Goal: Book appointment/travel/reservation

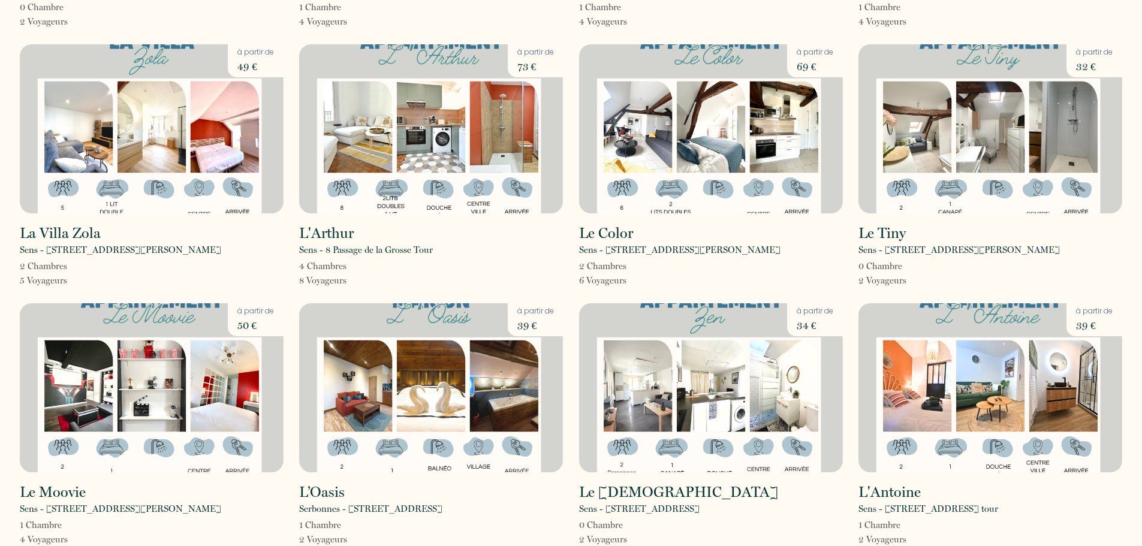
scroll to position [840, 0]
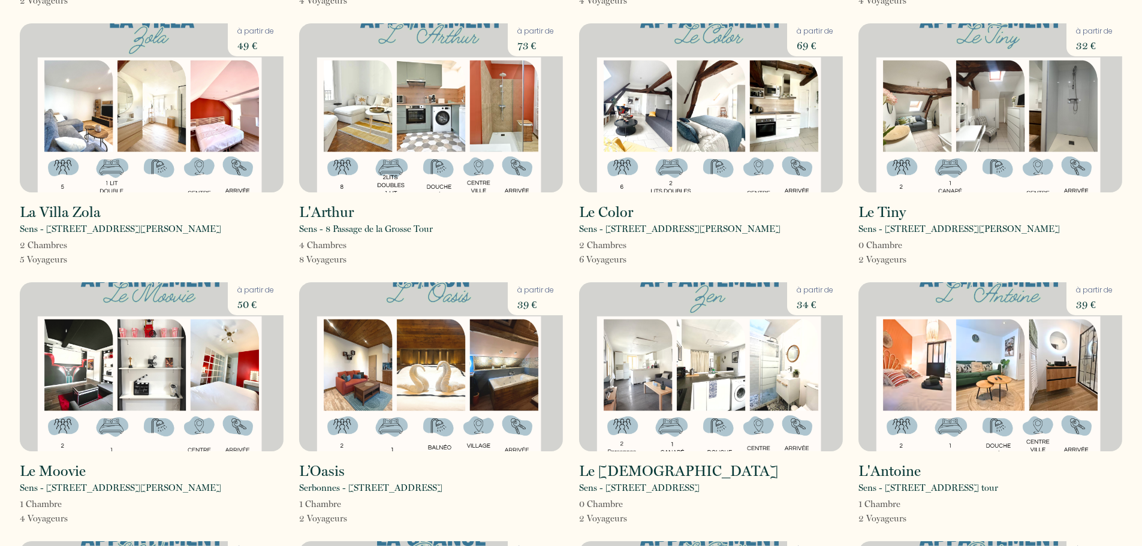
drag, startPoint x: 892, startPoint y: 213, endPoint x: 973, endPoint y: 213, distance: 81.0
click at [973, 222] on div "Sens - [STREET_ADDRESS][PERSON_NAME]" at bounding box center [991, 229] width 264 height 14
copy p "Rue Victor Guichard"
click at [855, 319] on div "L'Antoine Sens - 8 passage de la grosse tour 1 Chambre 2 Voyageur s à partir de…" at bounding box center [990, 403] width 279 height 243
click at [663, 125] on img at bounding box center [711, 107] width 264 height 169
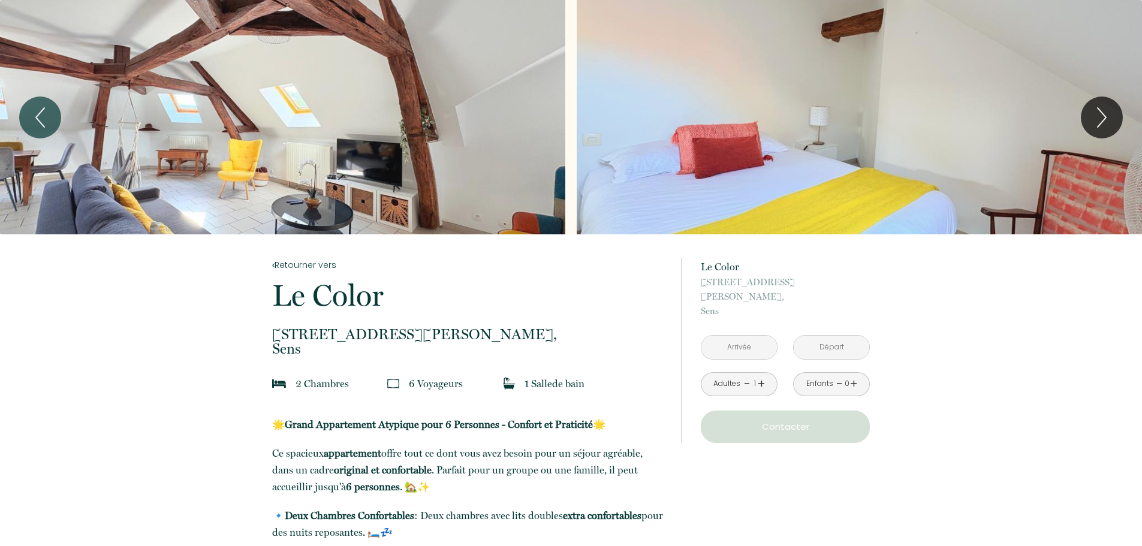
click at [416, 123] on div "Slideshow" at bounding box center [282, 117] width 565 height 234
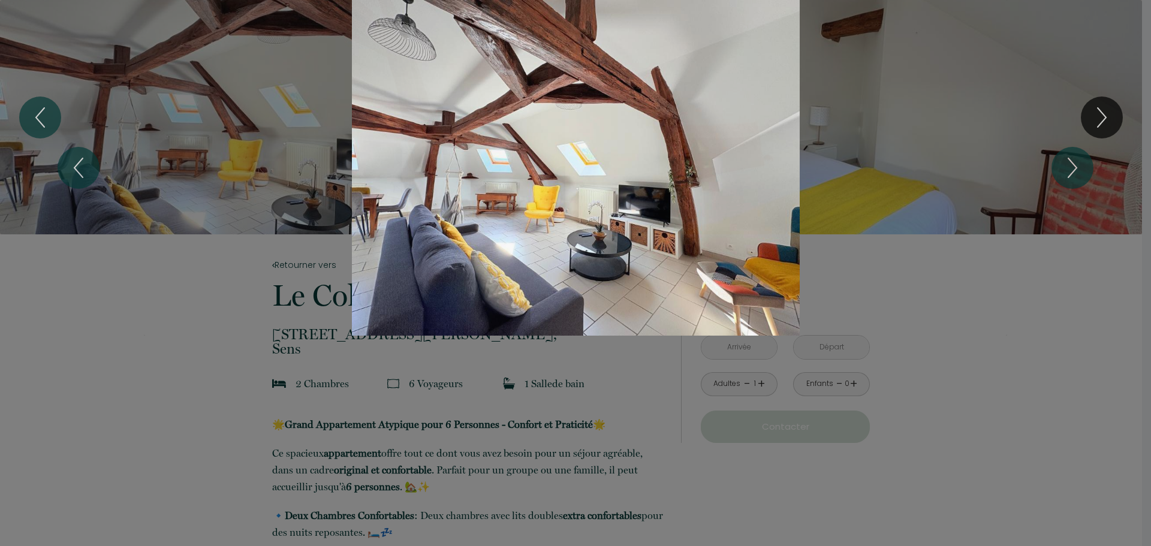
click at [1102, 128] on div "1 2 3 4" at bounding box center [575, 168] width 1151 height 336
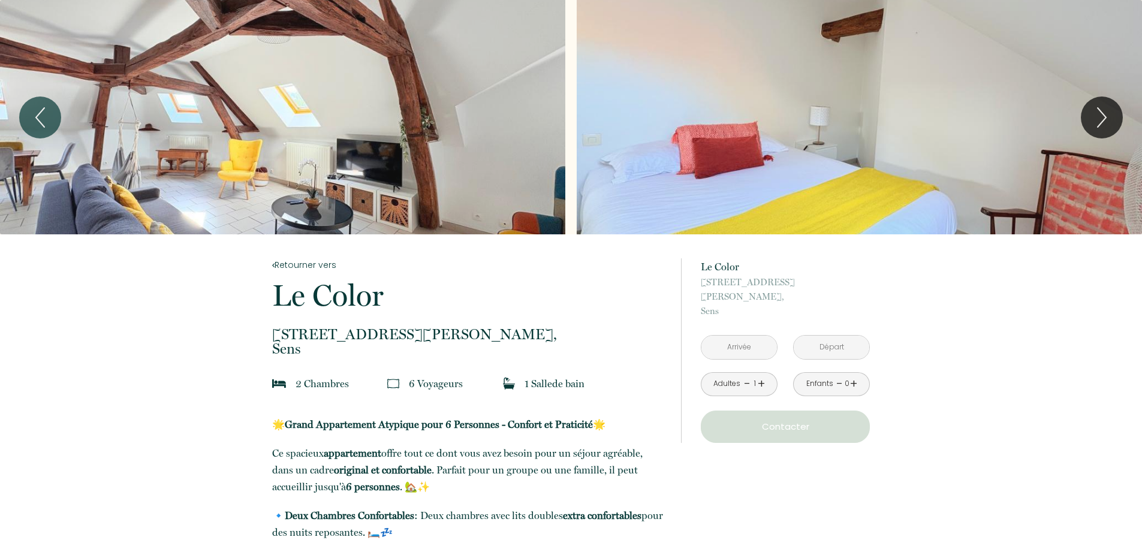
click at [413, 143] on div "Slideshow" at bounding box center [282, 117] width 565 height 234
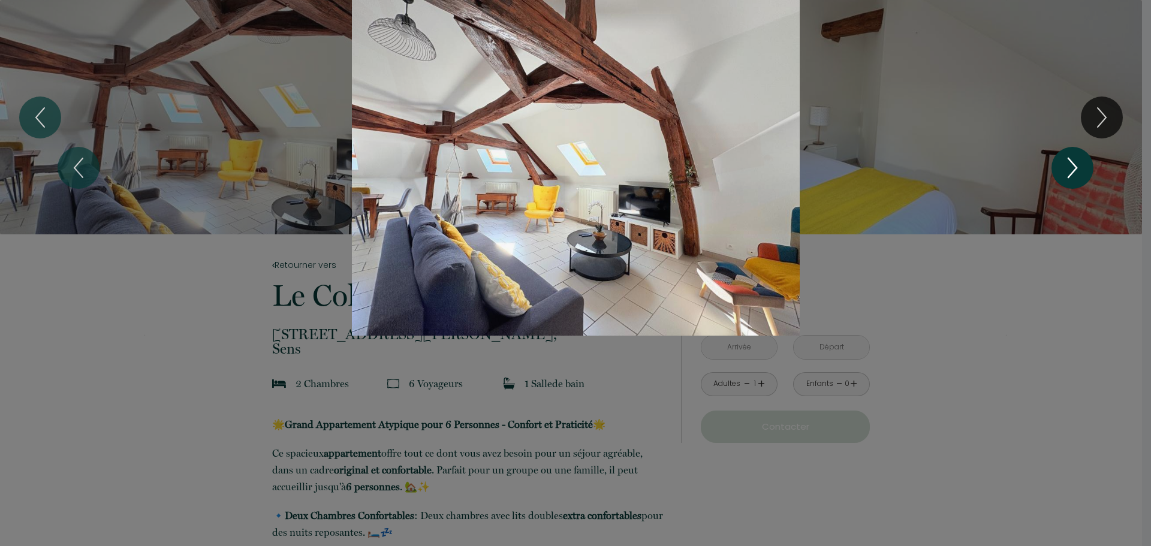
click at [1075, 165] on icon "Next" at bounding box center [1073, 167] width 8 height 19
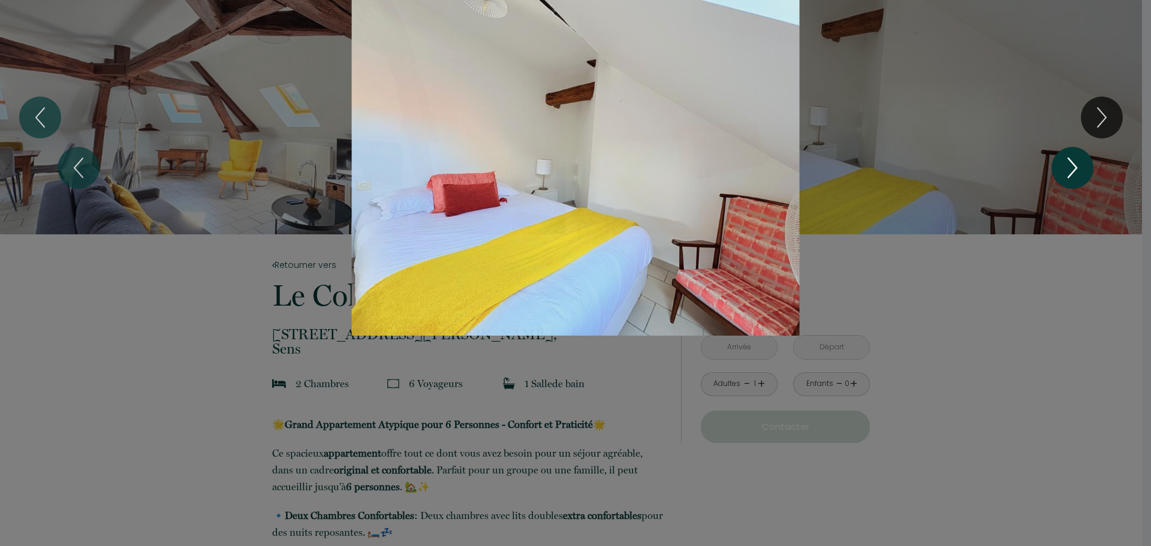
click at [1075, 165] on icon "Next" at bounding box center [1073, 167] width 8 height 19
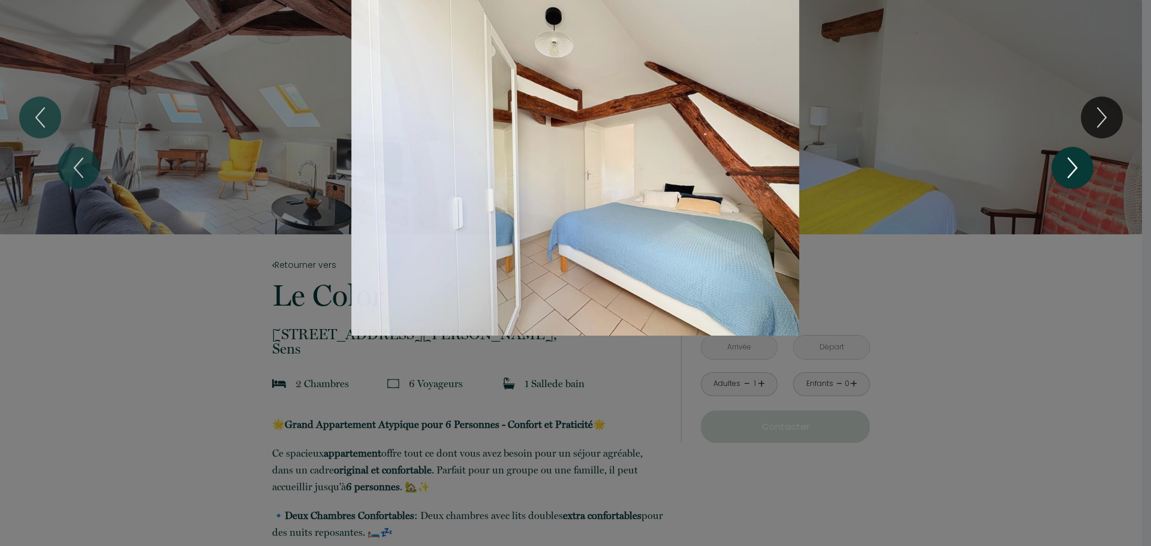
click at [1075, 165] on icon "Next" at bounding box center [1073, 167] width 8 height 19
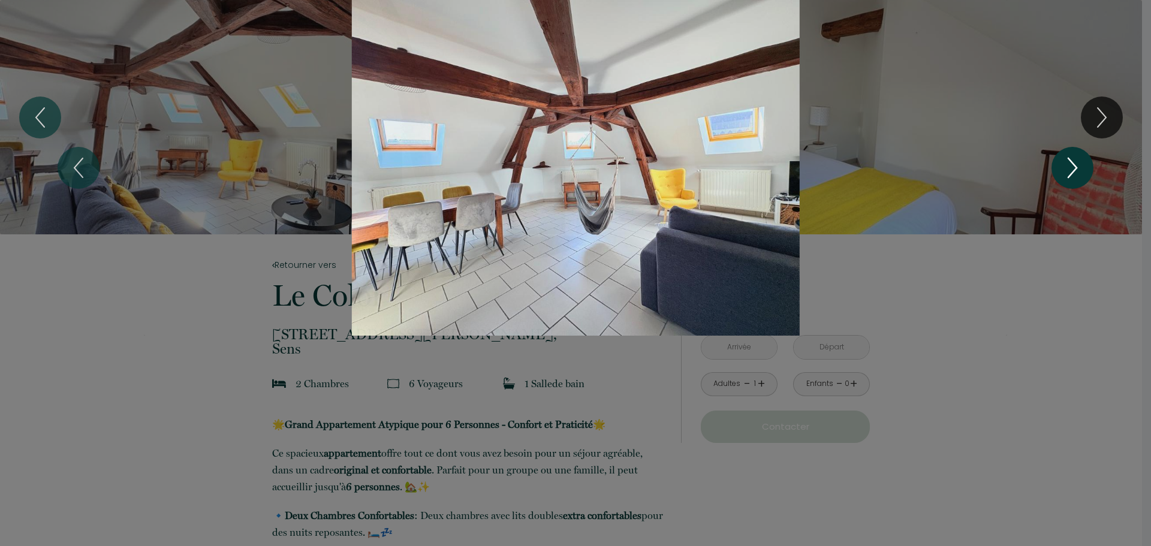
click at [1075, 166] on icon "Next" at bounding box center [1073, 167] width 8 height 19
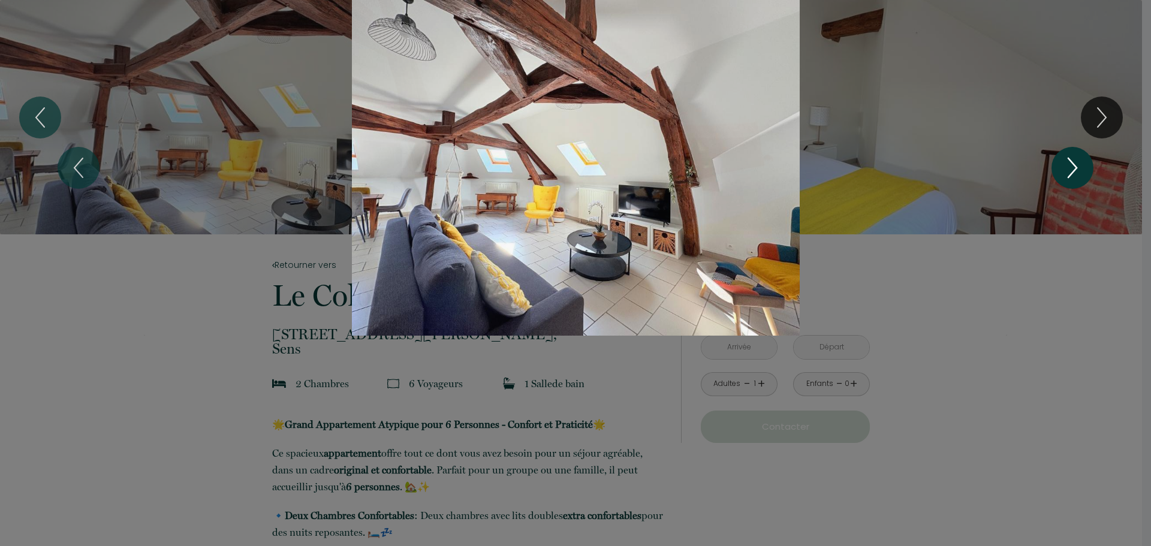
click at [1075, 166] on icon "Next" at bounding box center [1073, 167] width 8 height 19
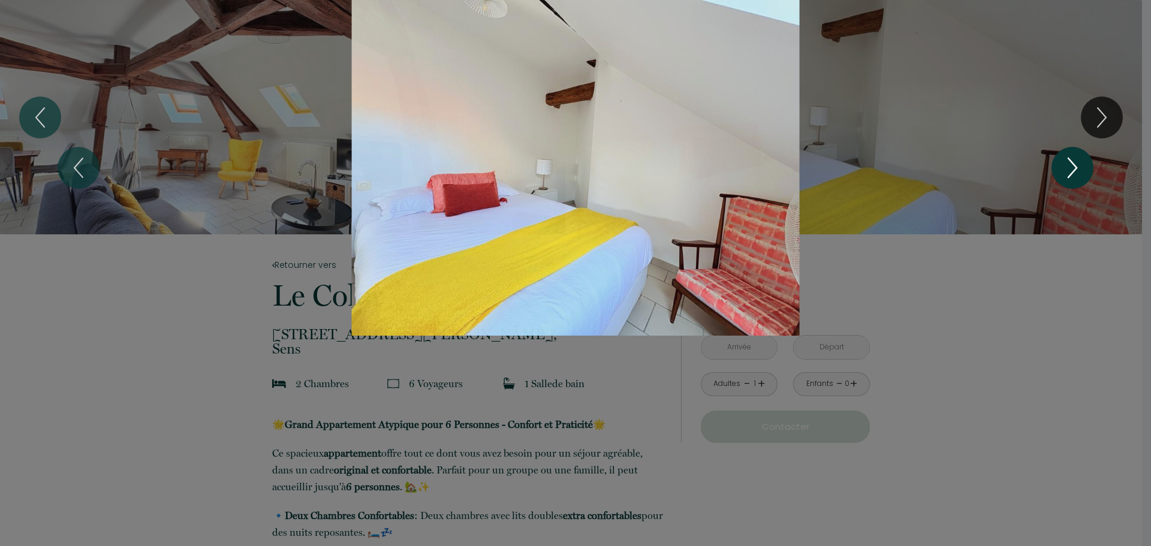
click at [1075, 166] on icon "Next" at bounding box center [1073, 167] width 8 height 19
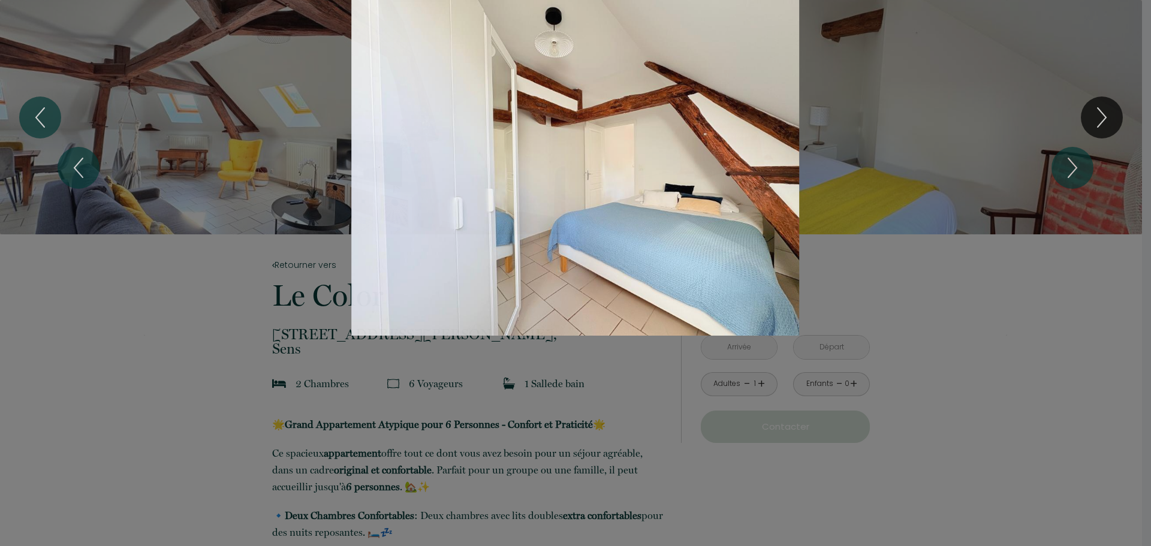
click at [1013, 333] on div "1 2 3 4" at bounding box center [575, 168] width 1151 height 336
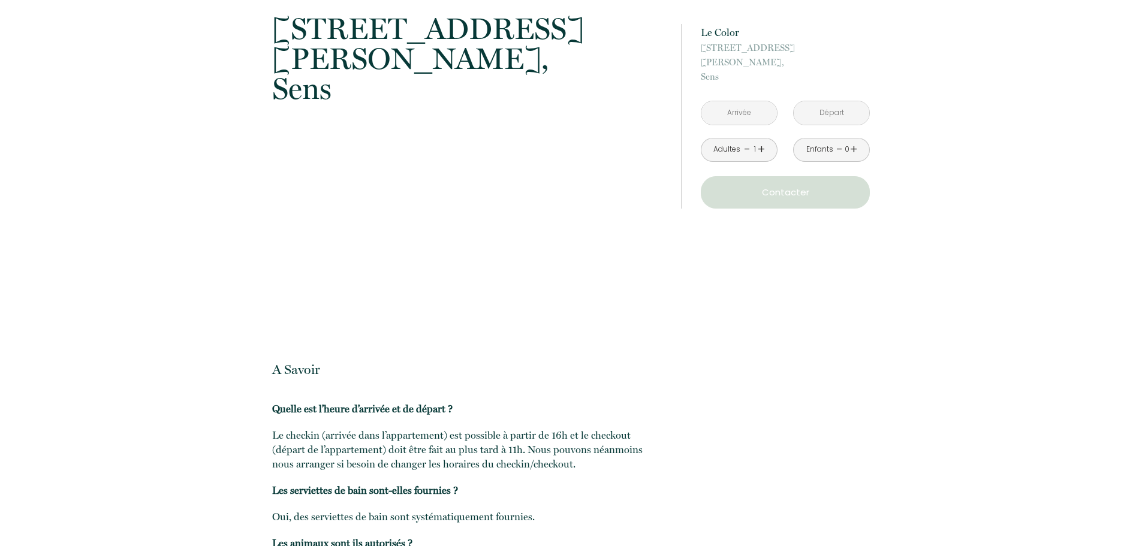
scroll to position [1569, 0]
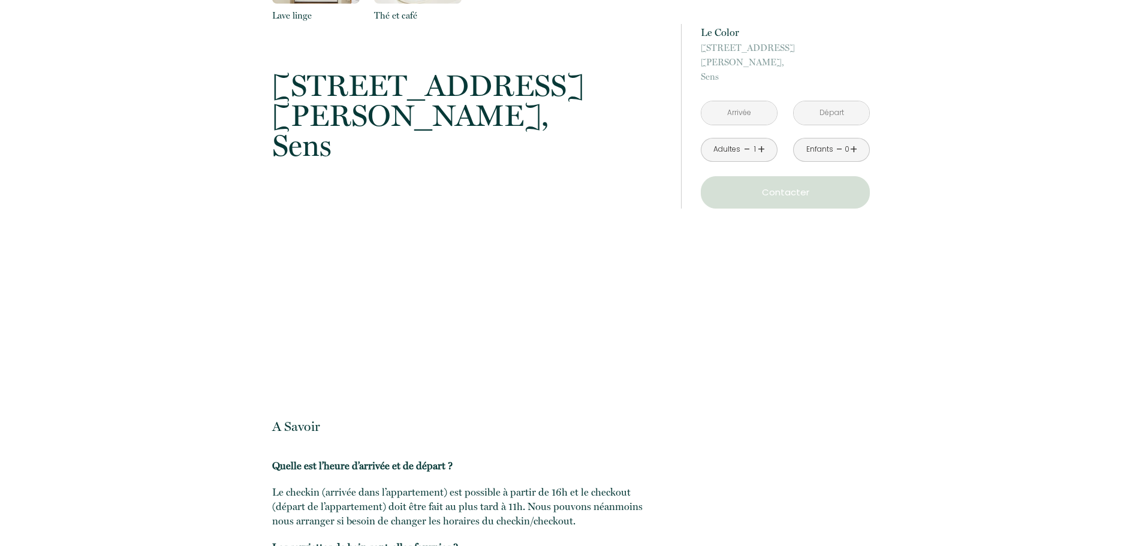
click at [764, 140] on link "+" at bounding box center [761, 149] width 7 height 19
click at [747, 140] on link "-" at bounding box center [747, 149] width 7 height 19
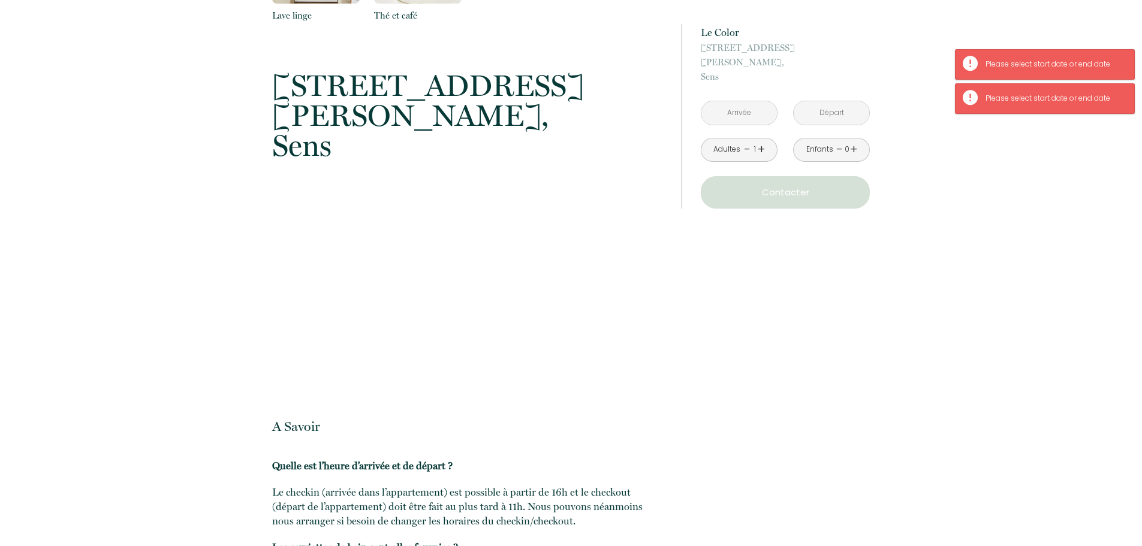
click at [747, 101] on input "text" at bounding box center [740, 112] width 76 height 23
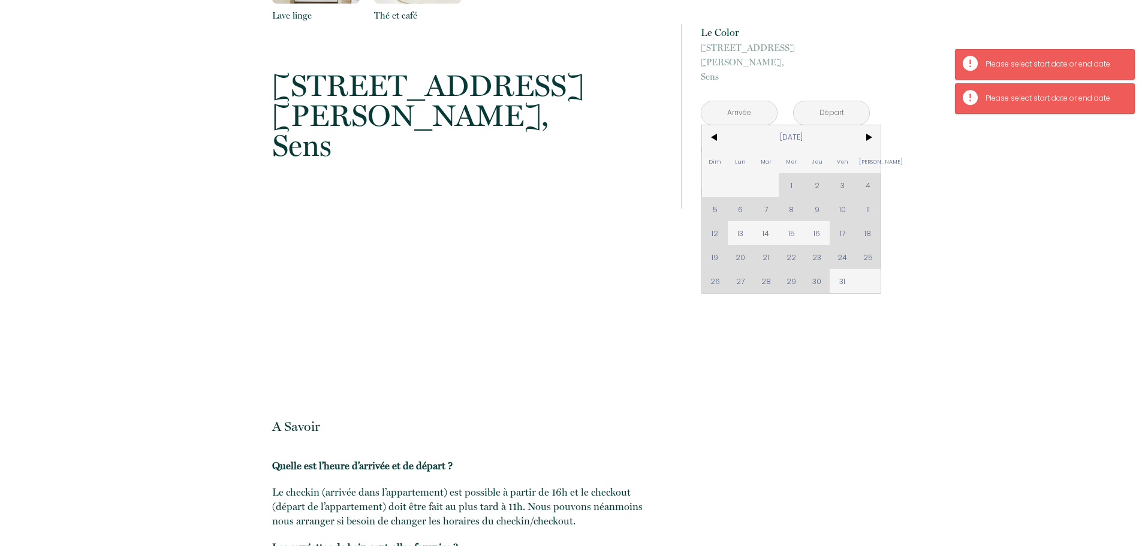
click at [826, 273] on div "Dim Lun Mar Mer Jeu Ven Sam 1 2 3 4 5 6 7 8 9 10 11 12 13 14 15 16 17 18 19 20 …" at bounding box center [791, 209] width 179 height 168
click at [732, 221] on span "13" at bounding box center [741, 233] width 26 height 24
click at [810, 214] on div "à partir de 69 € Le Color 1 Rue Victor Guichard, Sens < Oct 2025 > Dim Lun Mar …" at bounding box center [775, 116] width 189 height 233
type input "Lun 13 Oct 2025"
type input "Mar 14 Oct 2025"
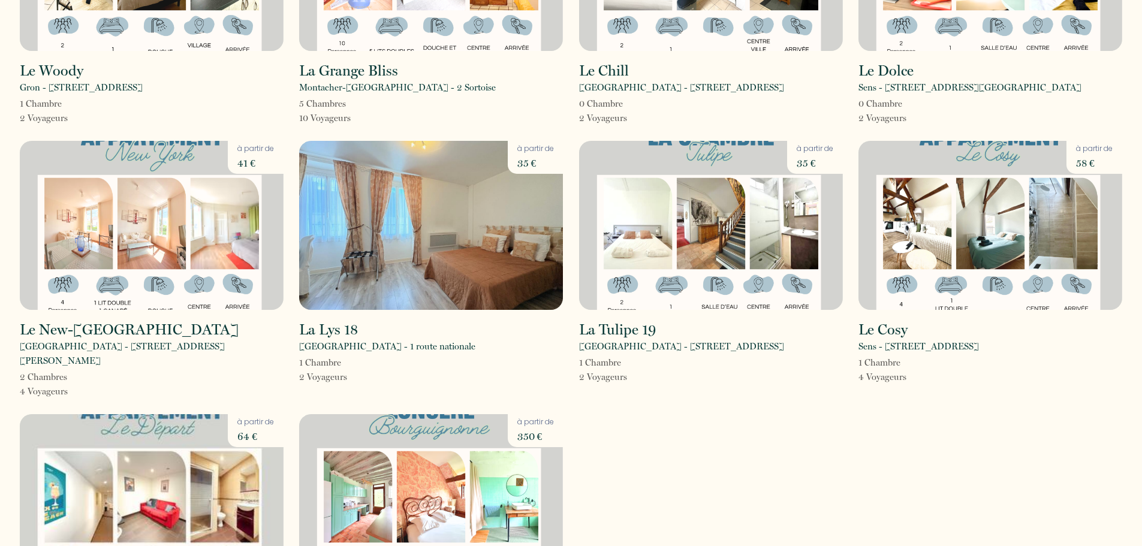
scroll to position [1559, 0]
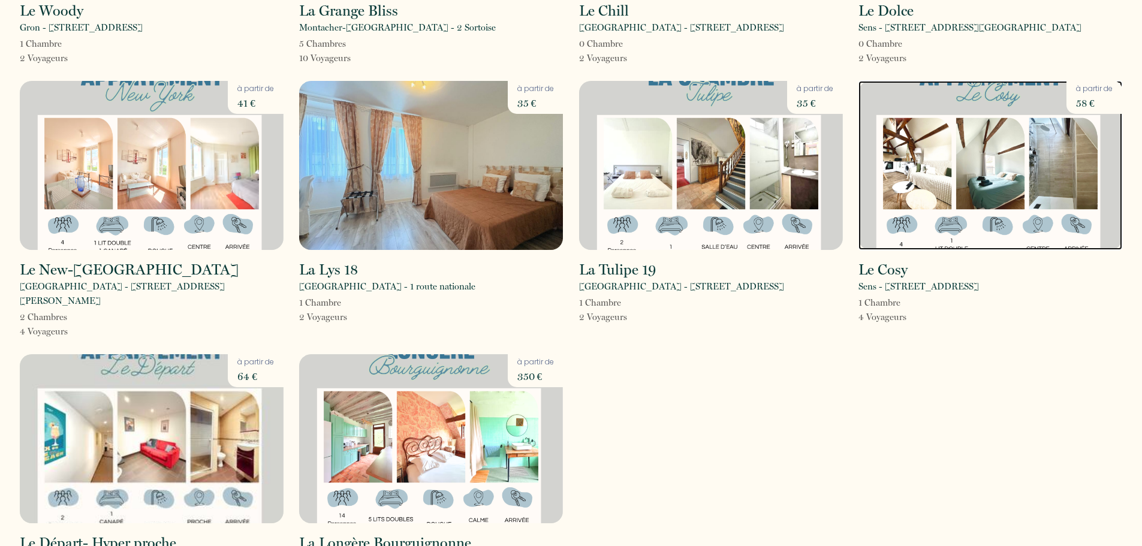
click at [968, 143] on img at bounding box center [991, 165] width 264 height 169
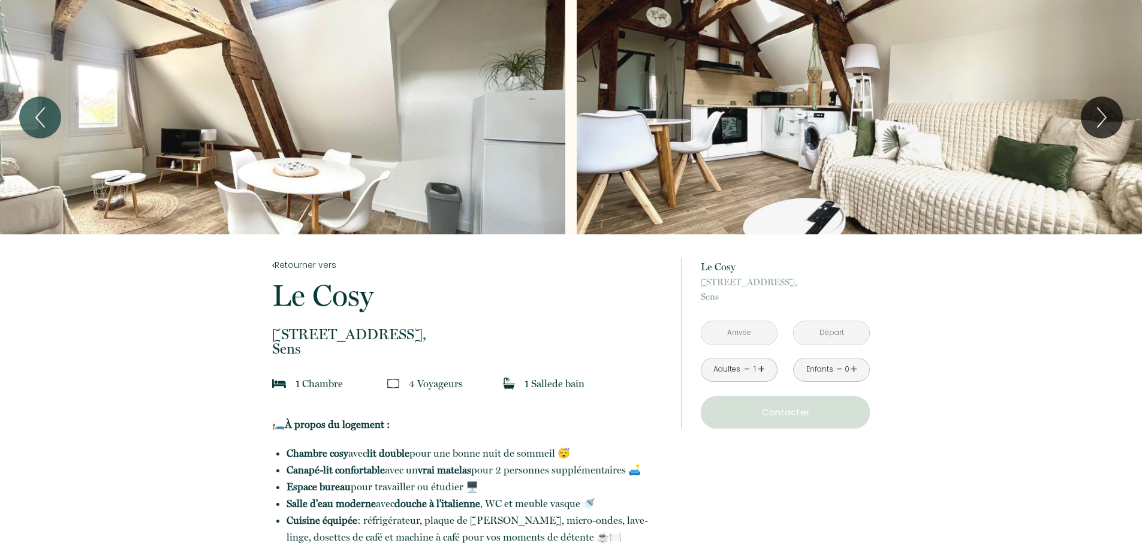
click at [425, 160] on div "Slideshow" at bounding box center [282, 117] width 565 height 234
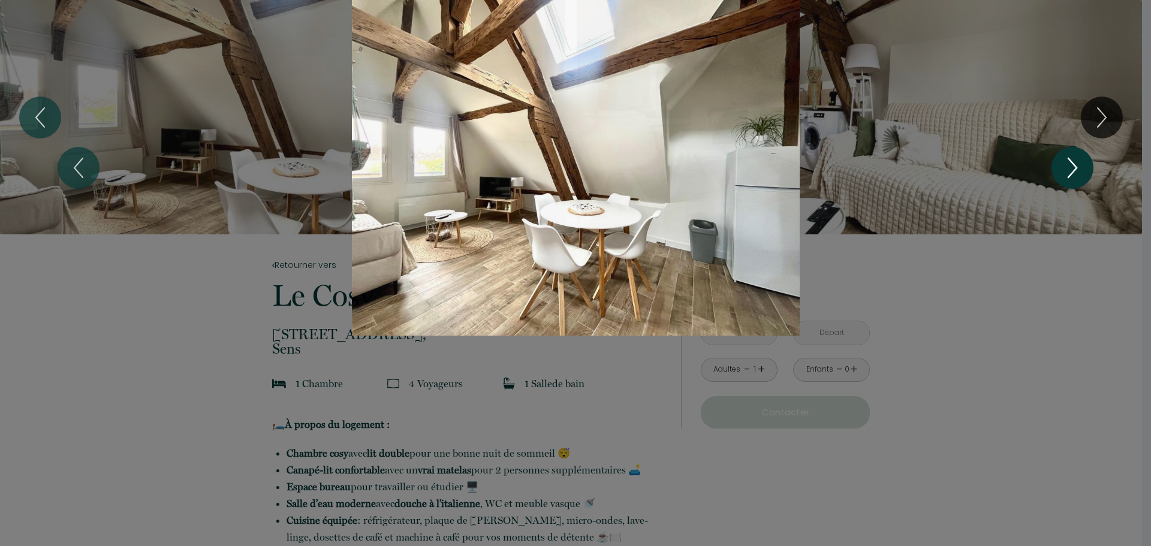
click at [1075, 169] on icon "Next" at bounding box center [1072, 168] width 25 height 36
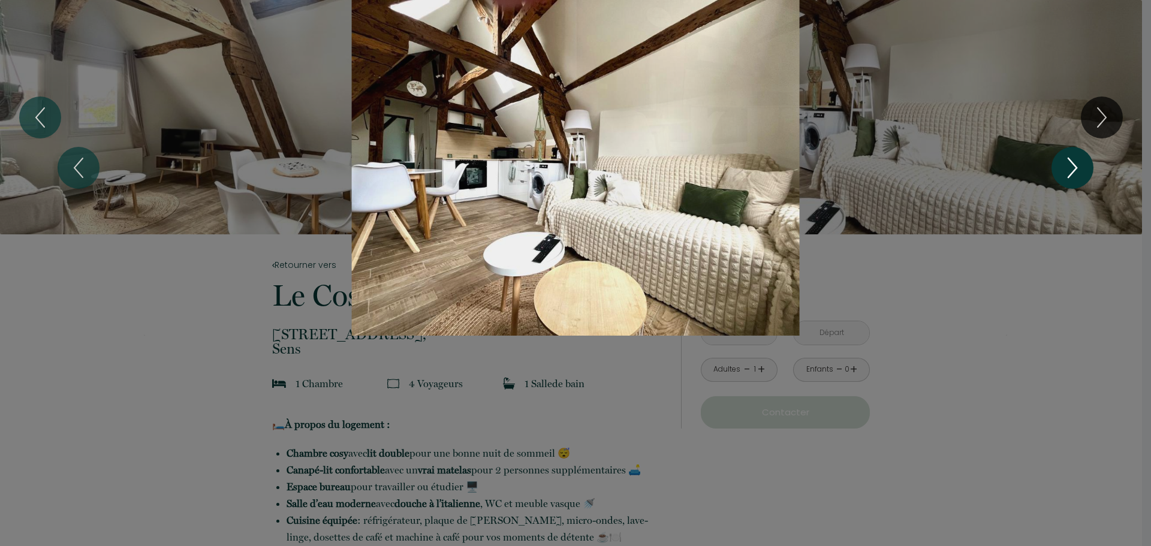
click at [1075, 167] on icon "Next" at bounding box center [1072, 168] width 25 height 36
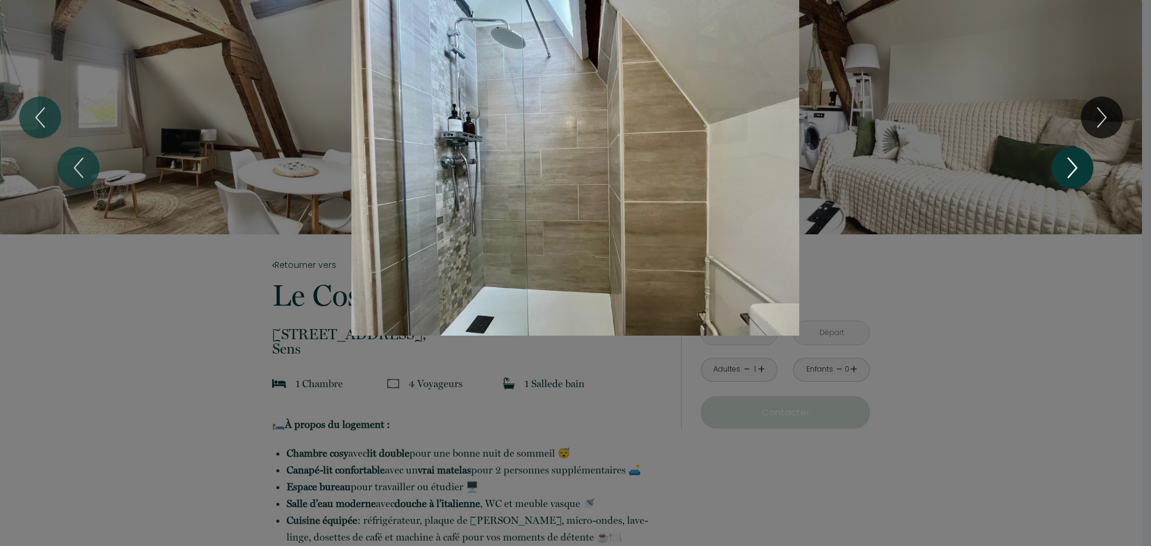
click at [1075, 166] on icon "Next" at bounding box center [1073, 167] width 8 height 19
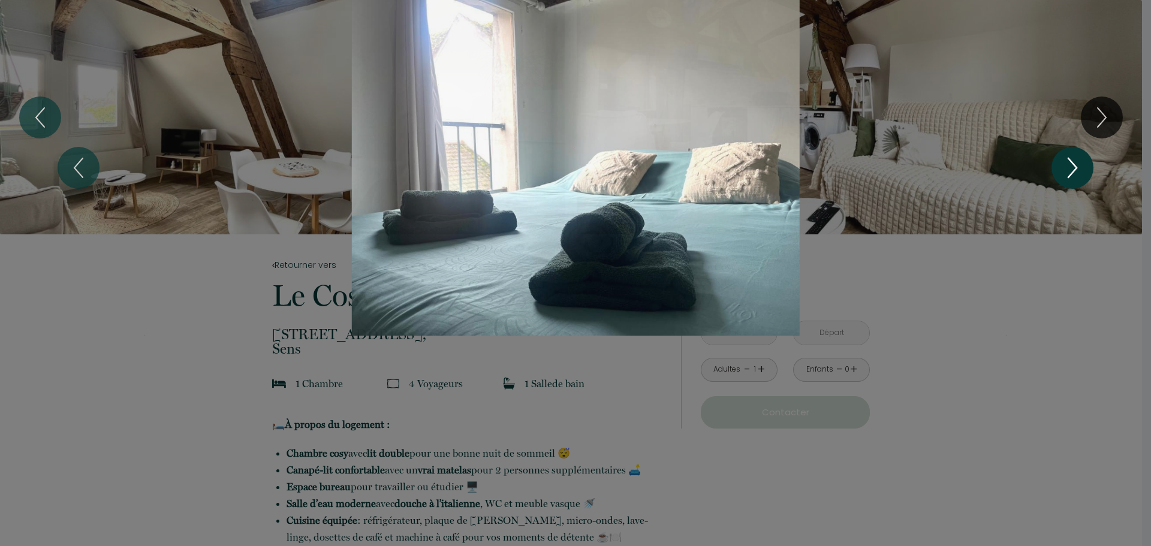
click at [1075, 166] on icon "Next" at bounding box center [1073, 167] width 8 height 19
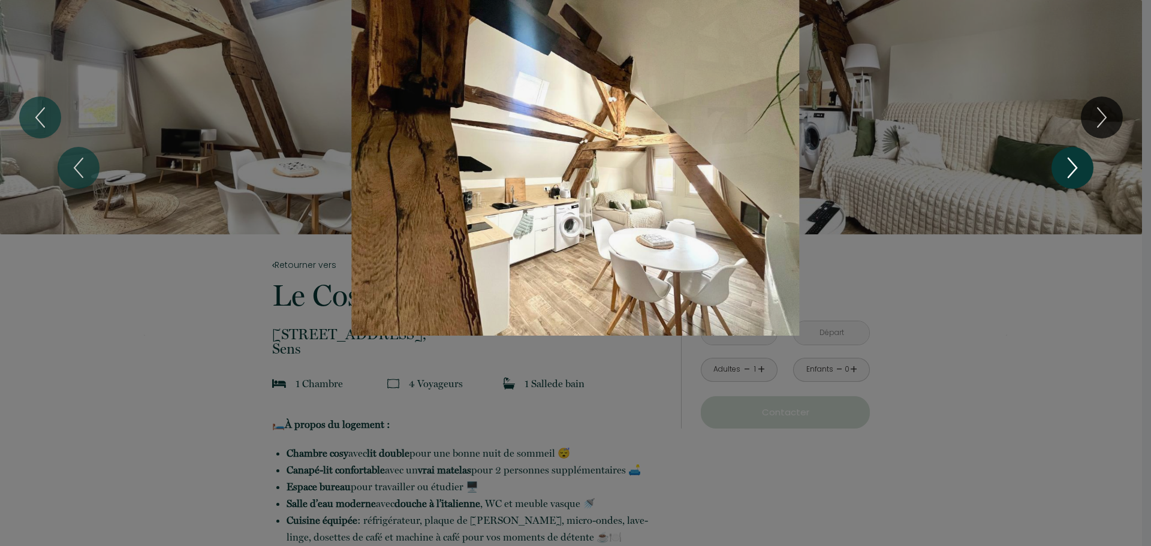
click at [1075, 165] on icon "Next" at bounding box center [1073, 167] width 8 height 19
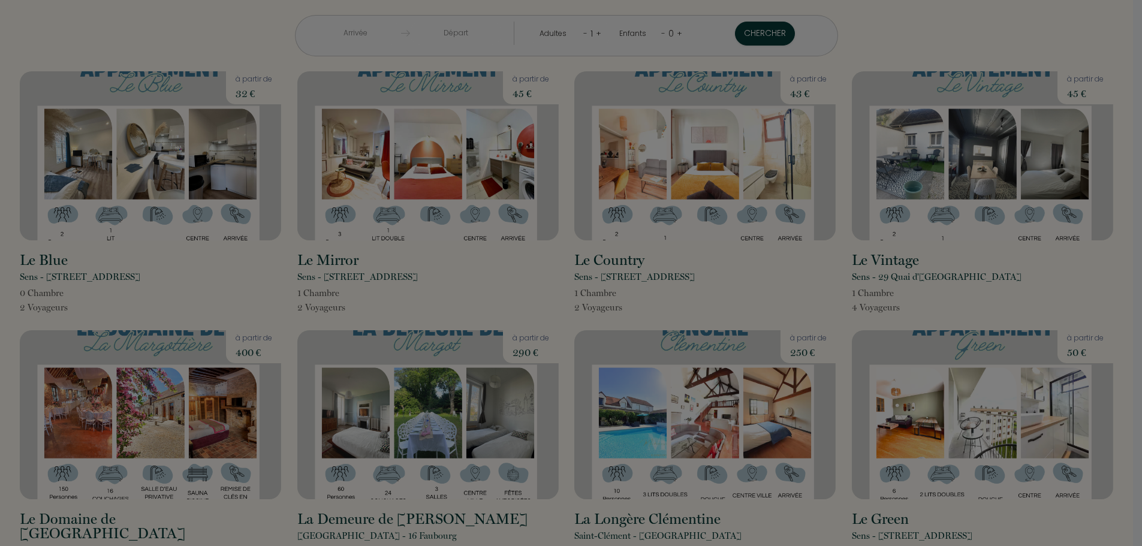
drag, startPoint x: 216, startPoint y: 55, endPoint x: 28, endPoint y: 210, distance: 244.5
click at [28, 210] on div at bounding box center [571, 273] width 1142 height 546
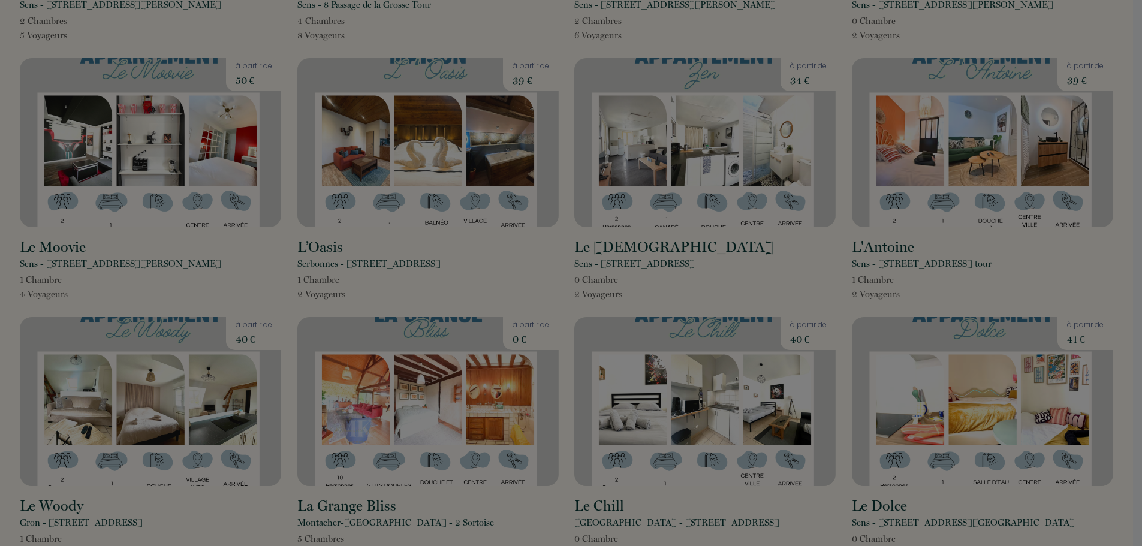
scroll to position [938, 0]
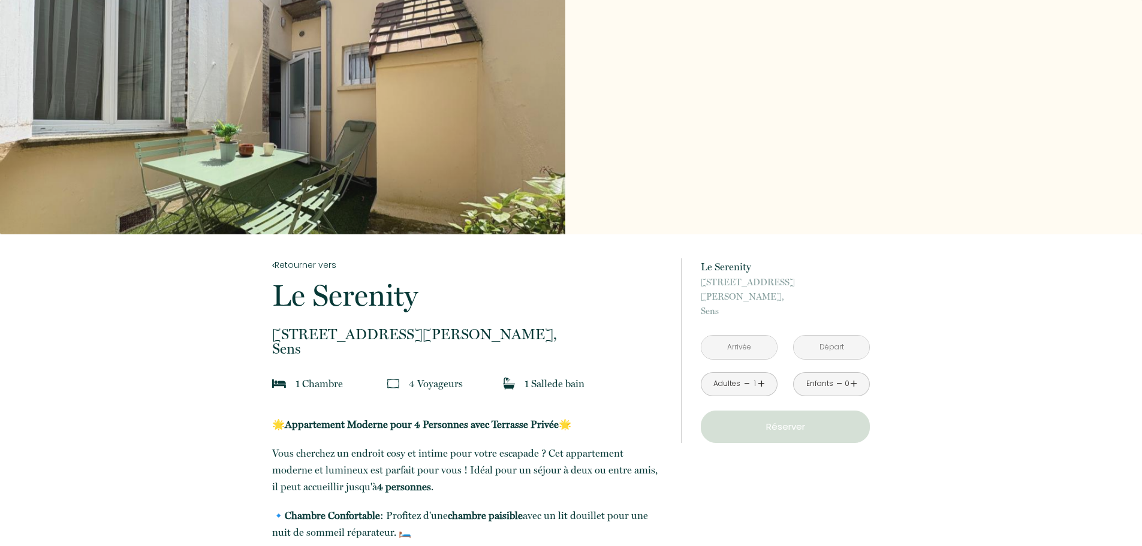
click at [472, 109] on div "Slideshow" at bounding box center [282, 117] width 565 height 234
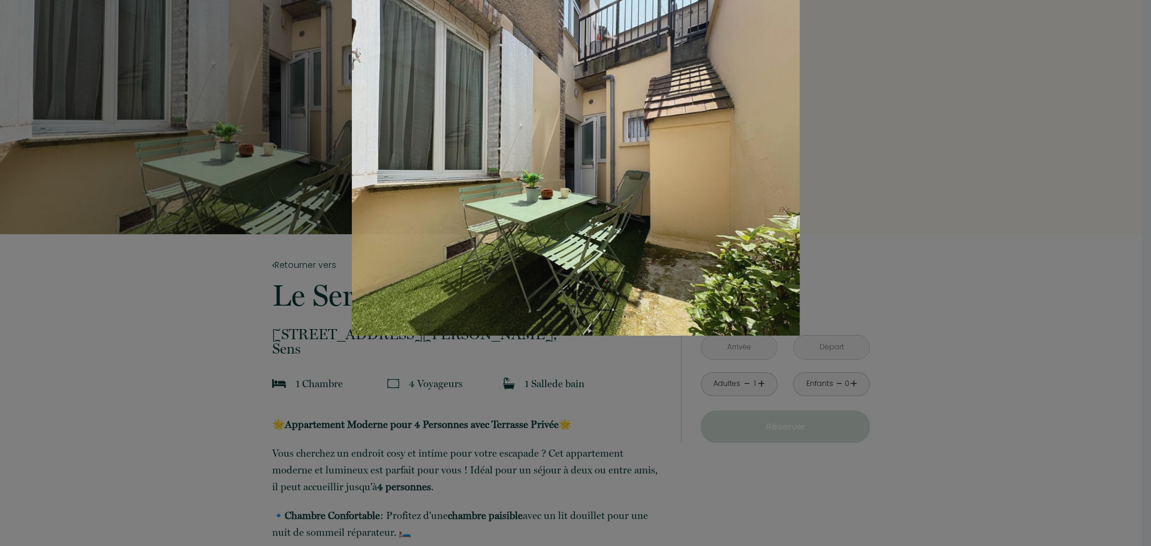
click at [994, 231] on div "Slideshow" at bounding box center [576, 168] width 864 height 336
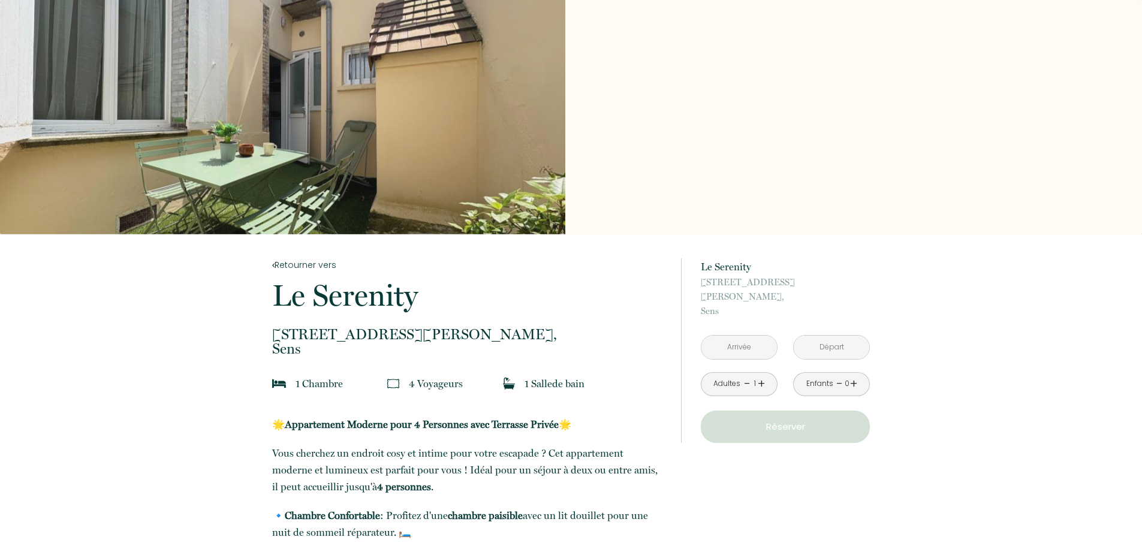
click at [754, 160] on div "Slideshow" at bounding box center [571, 117] width 1142 height 234
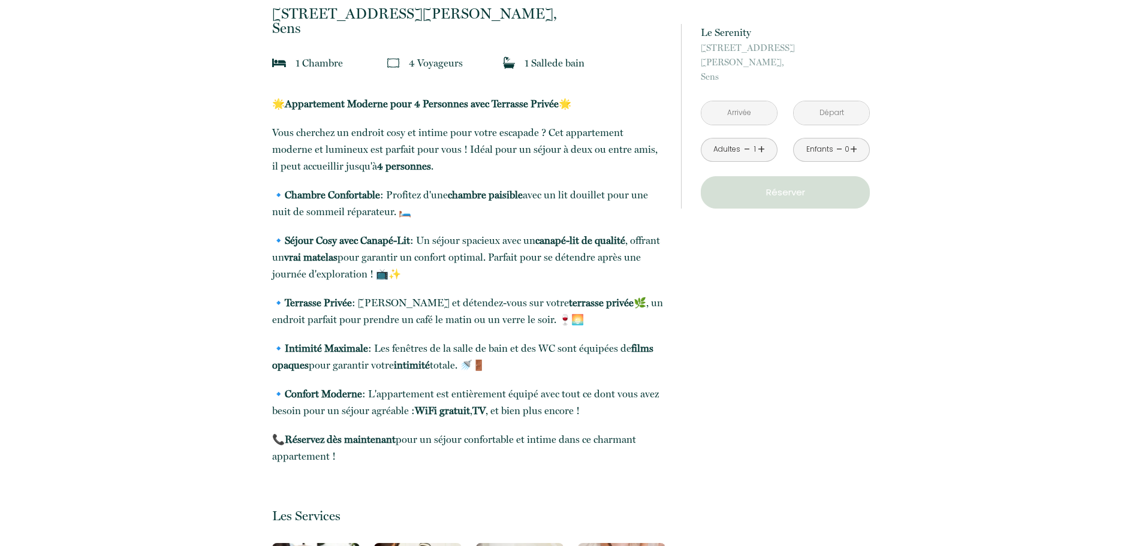
scroll to position [300, 0]
